Goal: Information Seeking & Learning: Learn about a topic

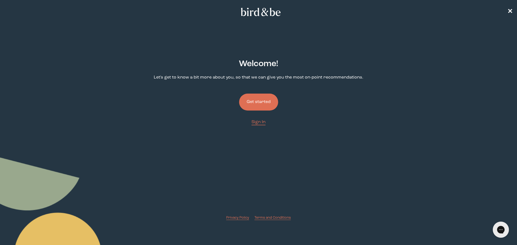
click at [262, 103] on button "Get started" at bounding box center [258, 102] width 39 height 17
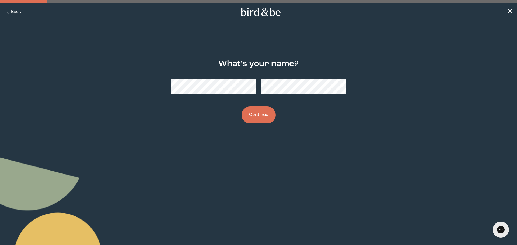
click at [241, 107] on button "Continue" at bounding box center [258, 115] width 34 height 17
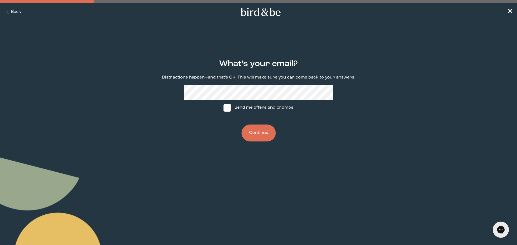
click at [241, 125] on button "Continue" at bounding box center [258, 133] width 34 height 17
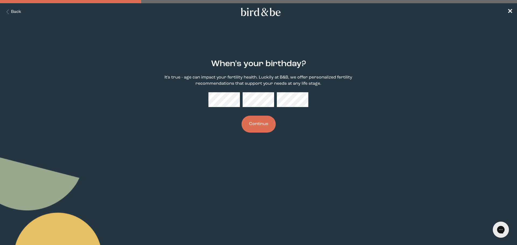
click at [241, 116] on button "Continue" at bounding box center [258, 124] width 34 height 17
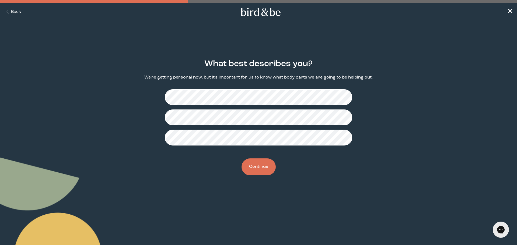
click at [267, 159] on button "Continue" at bounding box center [258, 166] width 34 height 17
click at [254, 167] on button "Continue" at bounding box center [258, 166] width 34 height 17
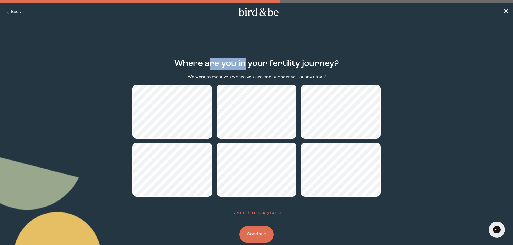
drag, startPoint x: 207, startPoint y: 63, endPoint x: 288, endPoint y: 68, distance: 81.4
click at [286, 68] on h2 "Where are you in your fertility journey?" at bounding box center [256, 64] width 165 height 12
click at [322, 68] on h2 "Where are you in your fertility journey?" at bounding box center [256, 64] width 165 height 12
click at [255, 239] on button "Continue" at bounding box center [256, 234] width 34 height 17
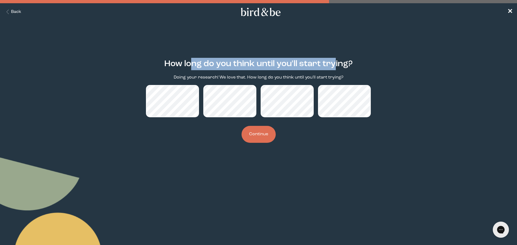
drag, startPoint x: 190, startPoint y: 69, endPoint x: 334, endPoint y: 68, distance: 143.9
click at [334, 68] on h2 "How long do you think until you'll start trying?" at bounding box center [258, 64] width 188 height 12
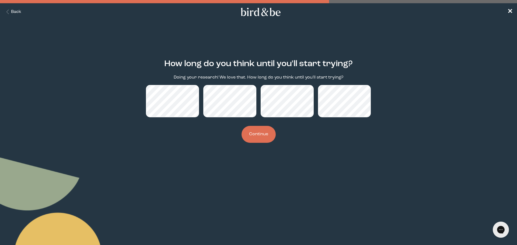
click at [182, 133] on div "How long do you think until you'll start trying? Doing your research! We love t…" at bounding box center [258, 101] width 250 height 101
click at [265, 135] on button "Continue" at bounding box center [258, 134] width 34 height 17
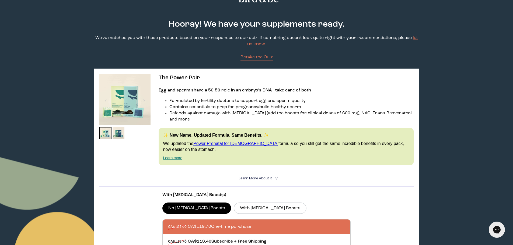
scroll to position [27, 0]
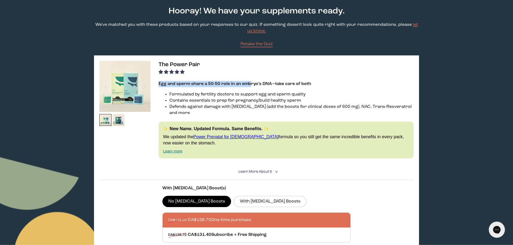
drag, startPoint x: 161, startPoint y: 78, endPoint x: 249, endPoint y: 80, distance: 88.0
click at [267, 83] on strong "Egg and sperm share a 50-50 role in an embryo’s DNA—take care of both" at bounding box center [234, 84] width 152 height 4
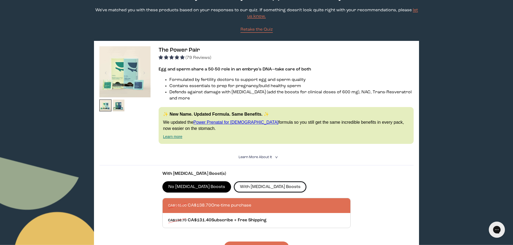
scroll to position [54, 0]
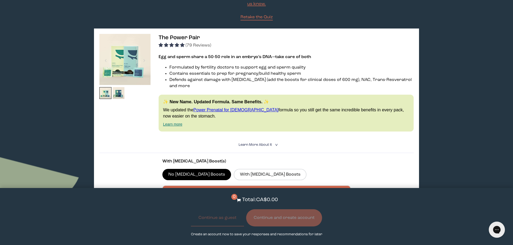
click at [364, 179] on section "With [MEDICAL_DATA] Boost(s) No [MEDICAL_DATA] Boosts With [MEDICAL_DATA] Boost…" at bounding box center [256, 197] width 314 height 88
